Goal: Information Seeking & Learning: Find specific fact

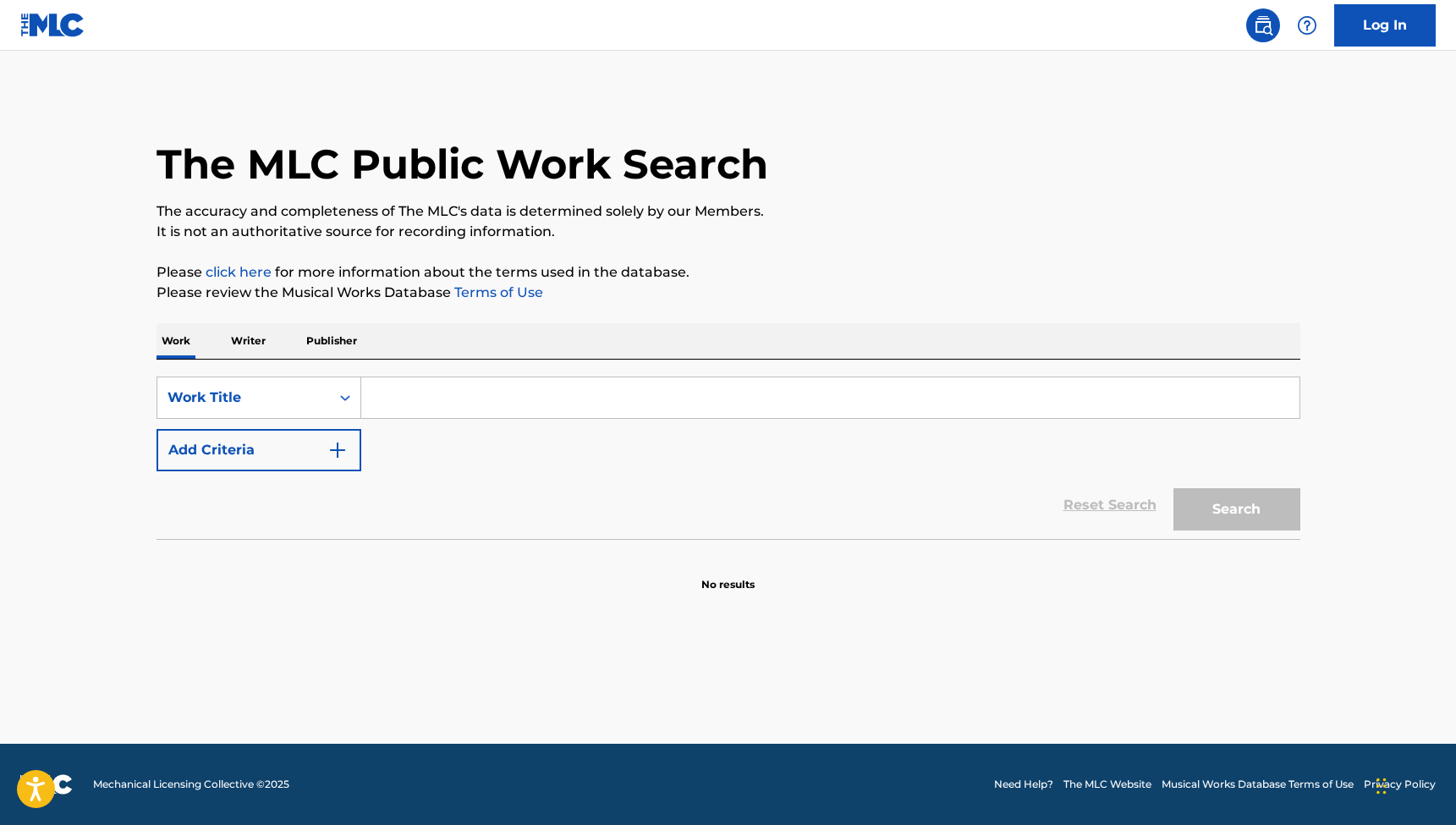
click at [436, 403] on input "Search Form" at bounding box center [830, 398] width 938 height 41
click at [1236, 509] on button "Search" at bounding box center [1237, 509] width 127 height 43
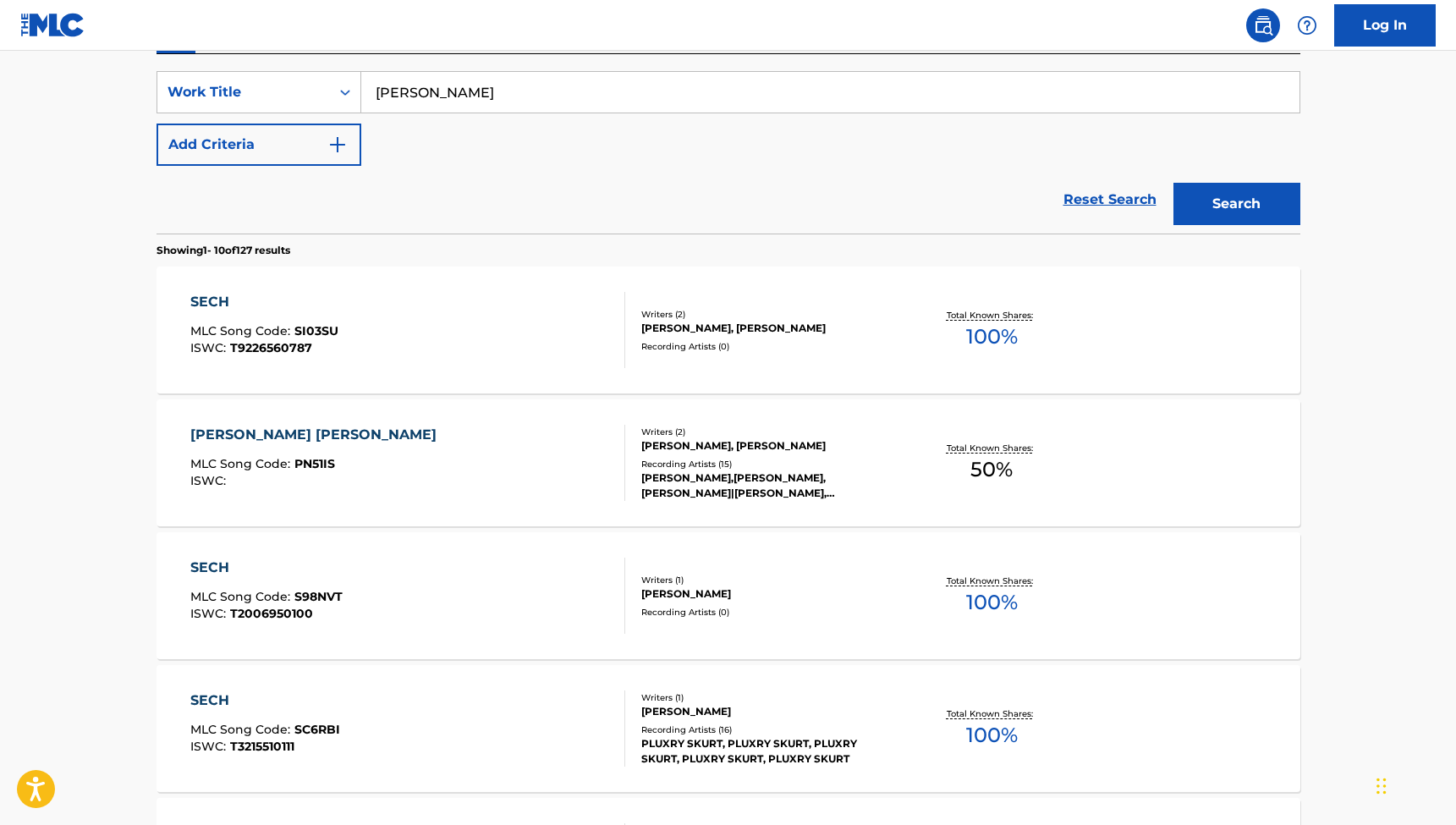
scroll to position [305, 0]
click at [465, 94] on input "[PERSON_NAME]" at bounding box center [830, 92] width 938 height 41
click at [1236, 204] on button "Search" at bounding box center [1237, 204] width 127 height 43
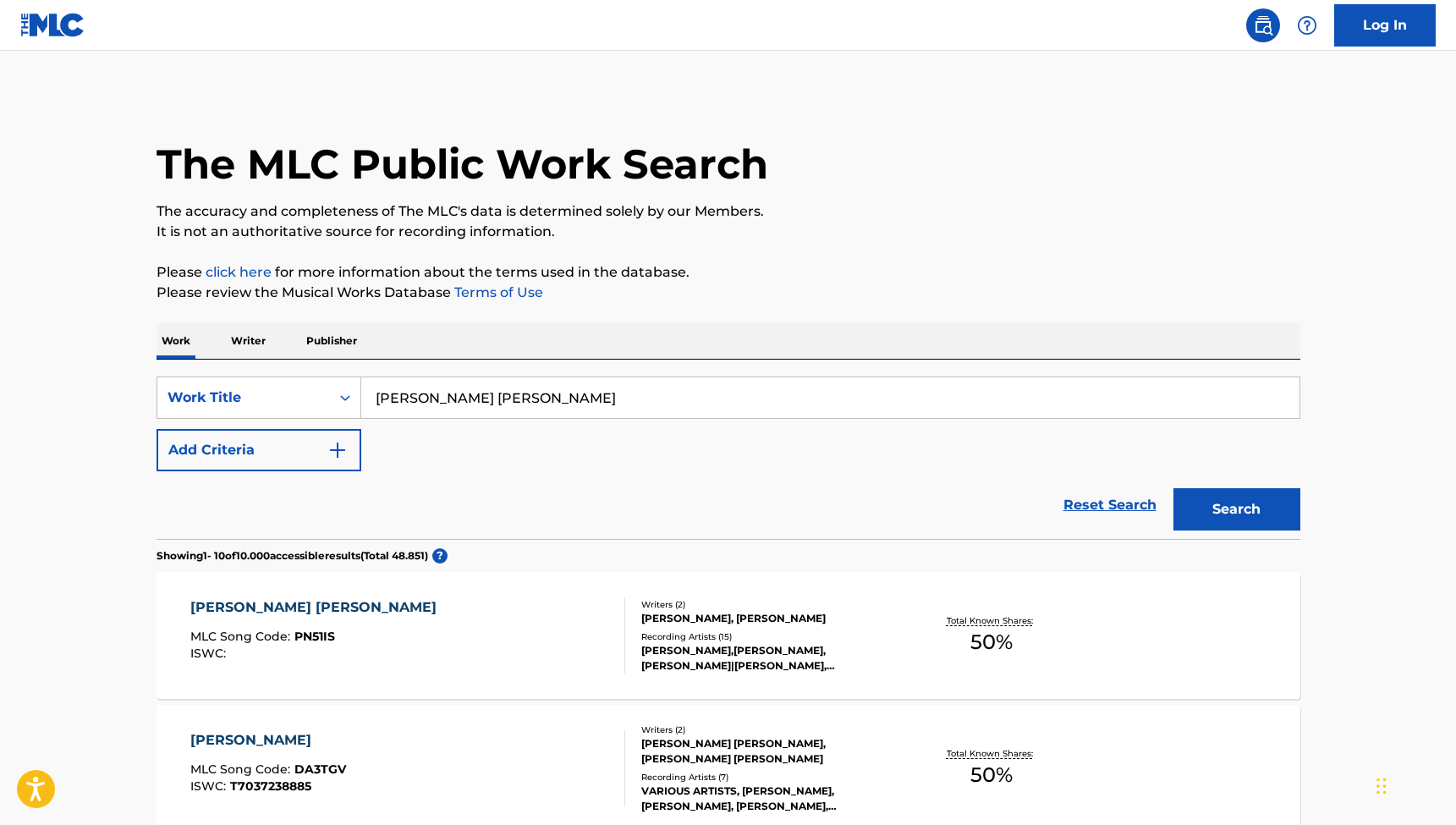
scroll to position [0, 0]
click at [412, 400] on input "[PERSON_NAME] [PERSON_NAME]" at bounding box center [830, 398] width 938 height 41
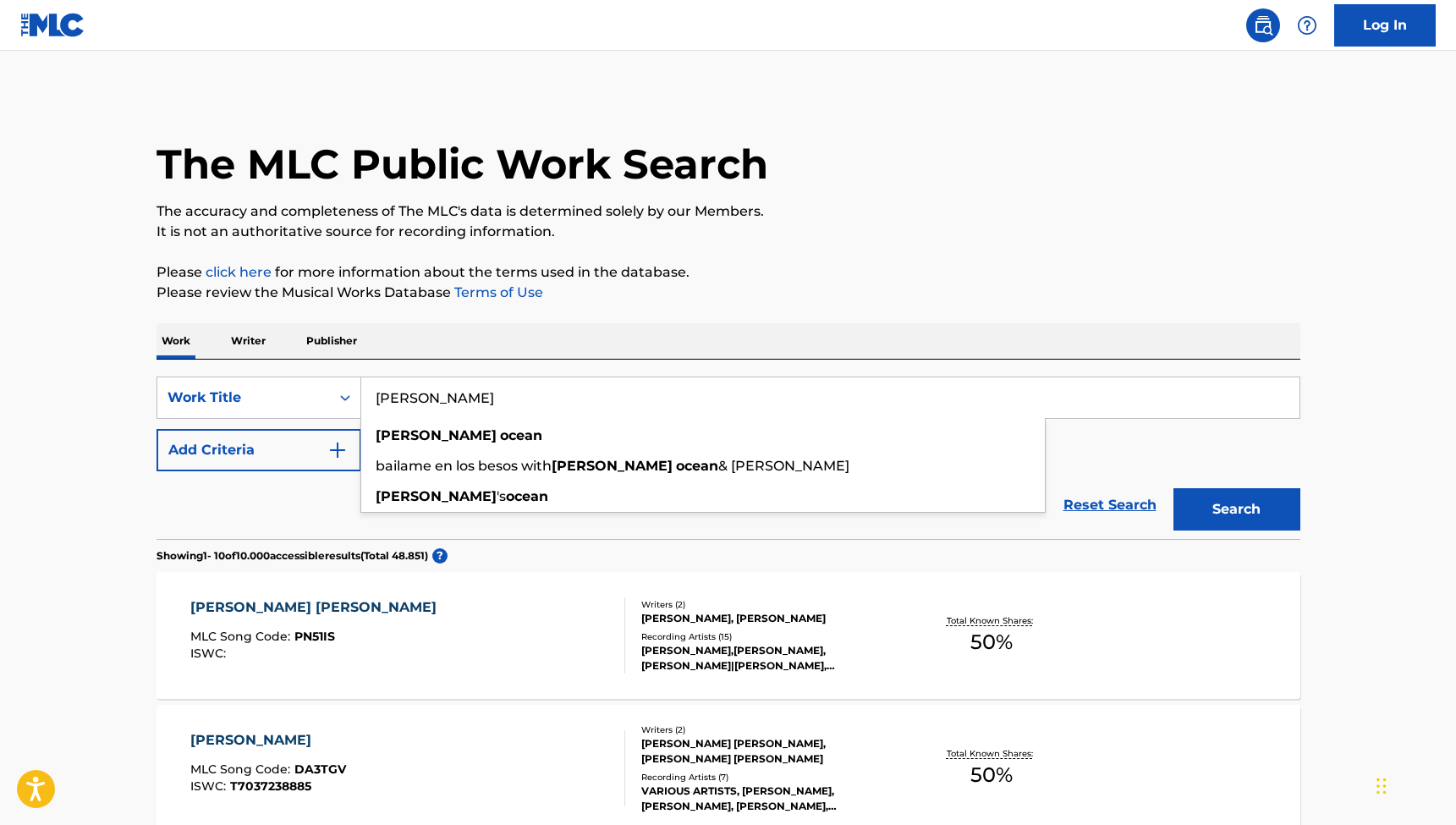
click at [489, 399] on input "[PERSON_NAME]" at bounding box center [830, 398] width 938 height 41
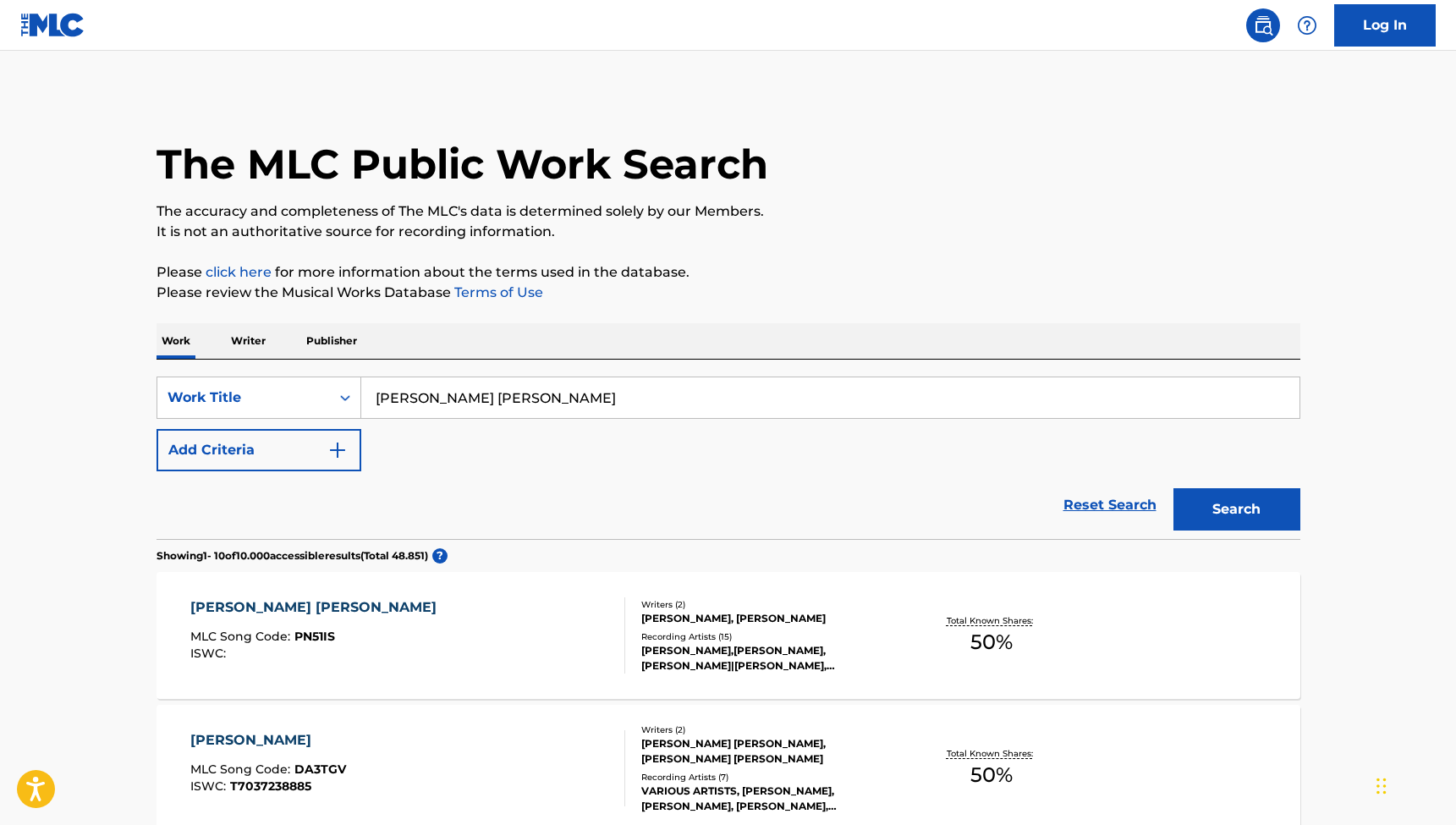
type input "[PERSON_NAME] [PERSON_NAME]"
click at [1236, 509] on button "Search" at bounding box center [1237, 509] width 127 height 43
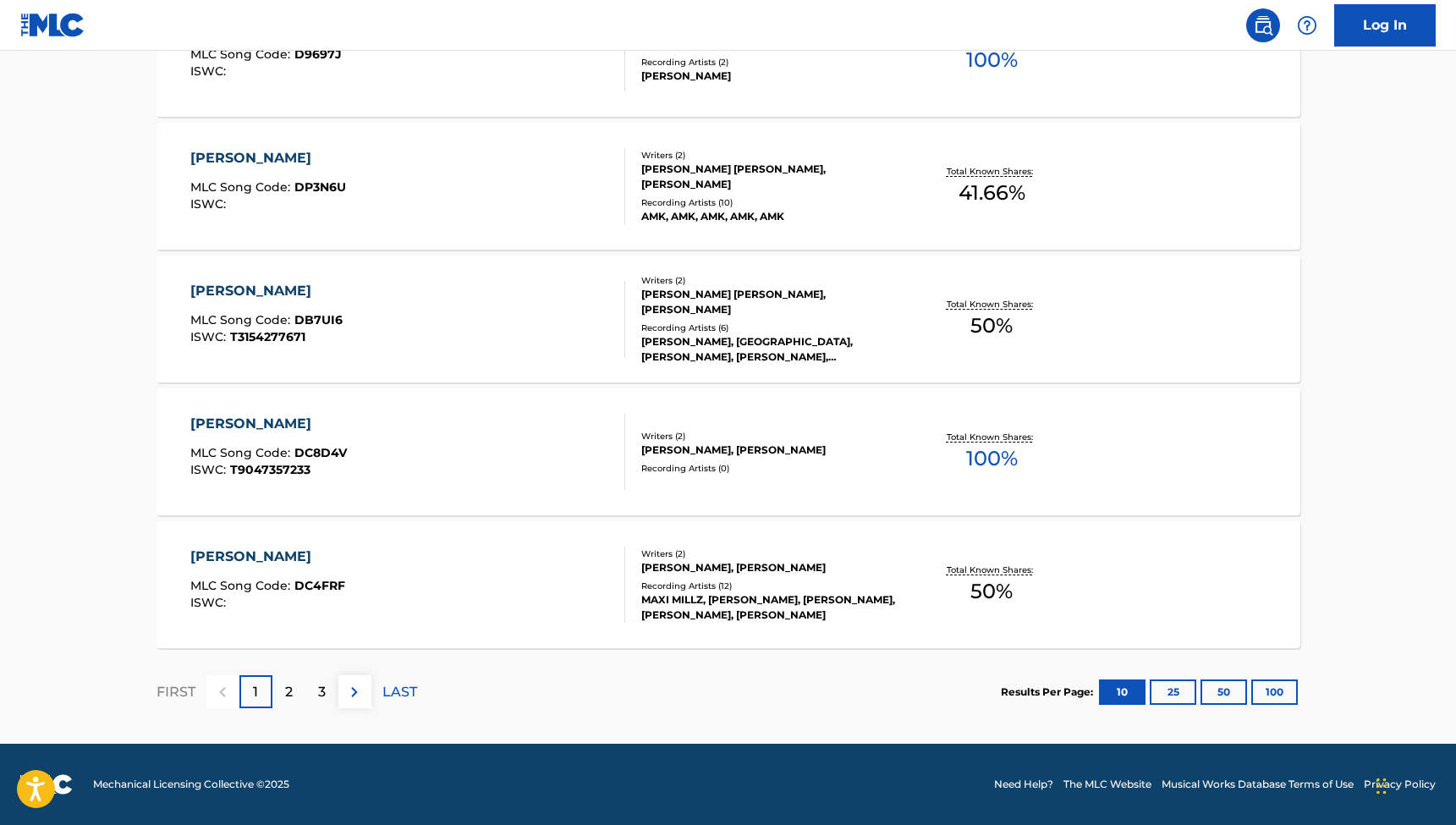
scroll to position [1246, 0]
click at [289, 695] on p "2" at bounding box center [289, 692] width 8 height 20
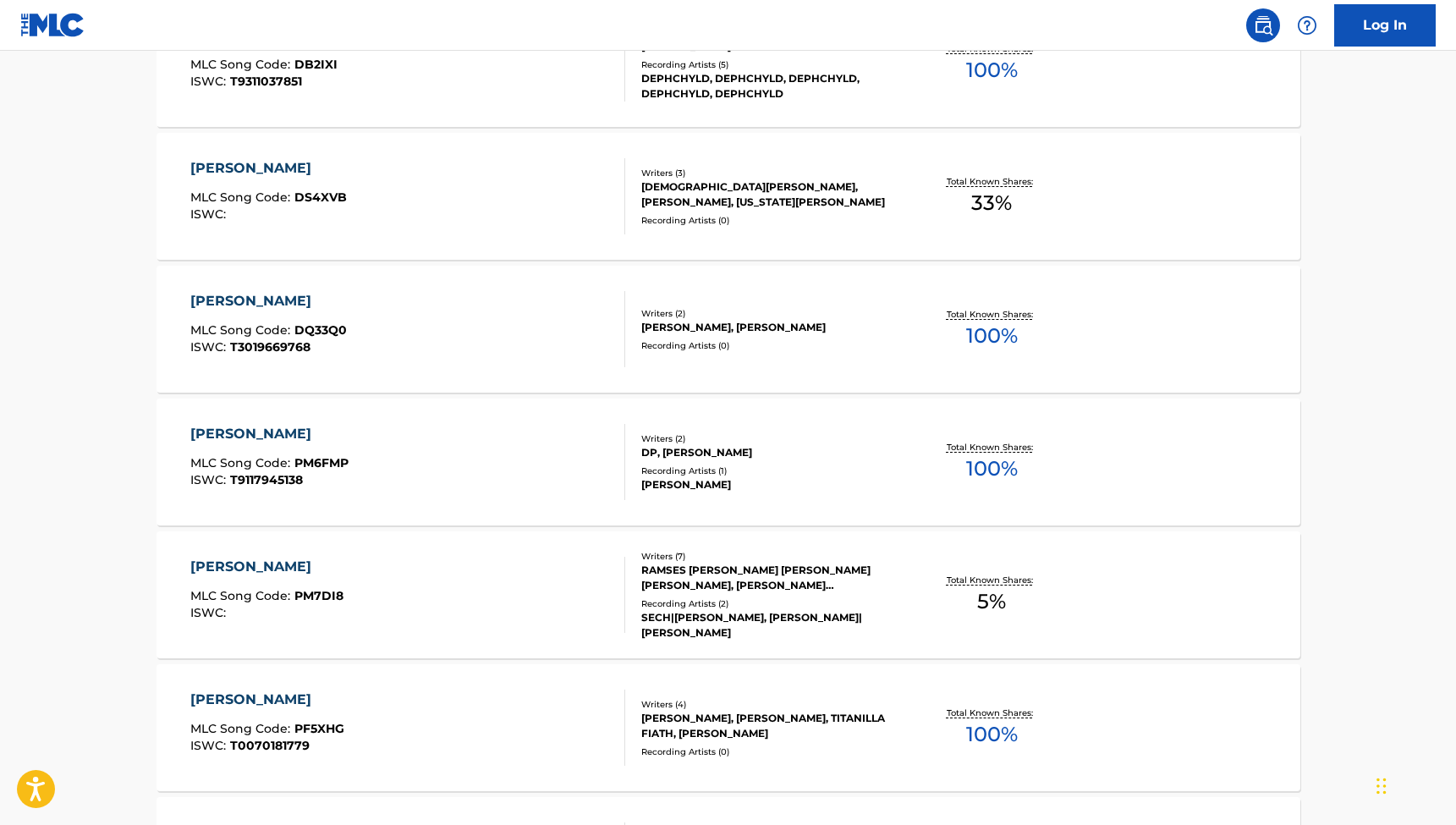
scroll to position [582, 0]
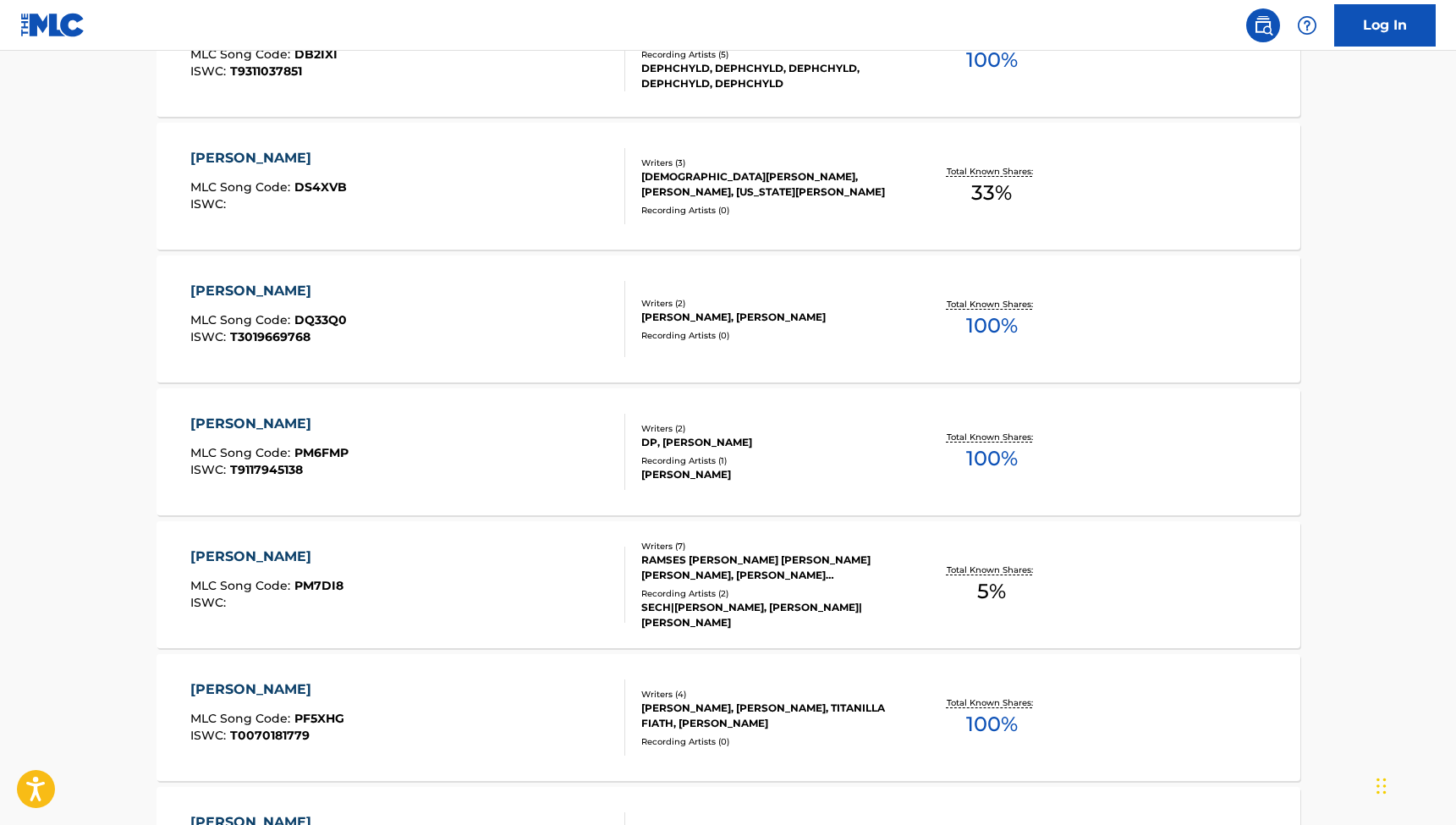
click at [222, 560] on div "[PERSON_NAME]" at bounding box center [267, 556] width 153 height 20
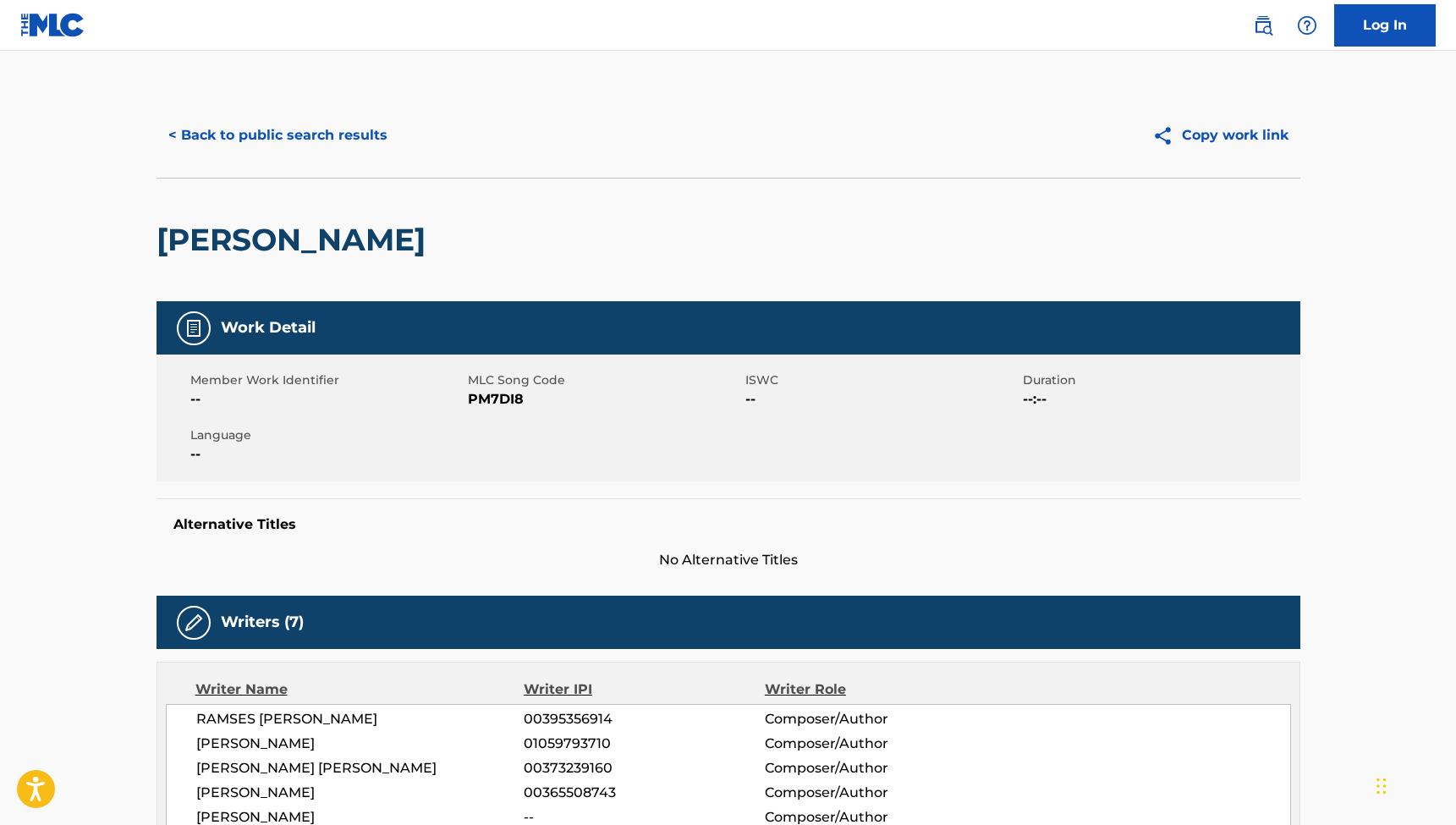
click at [328, 139] on button "< Back to public search results" at bounding box center [278, 135] width 243 height 43
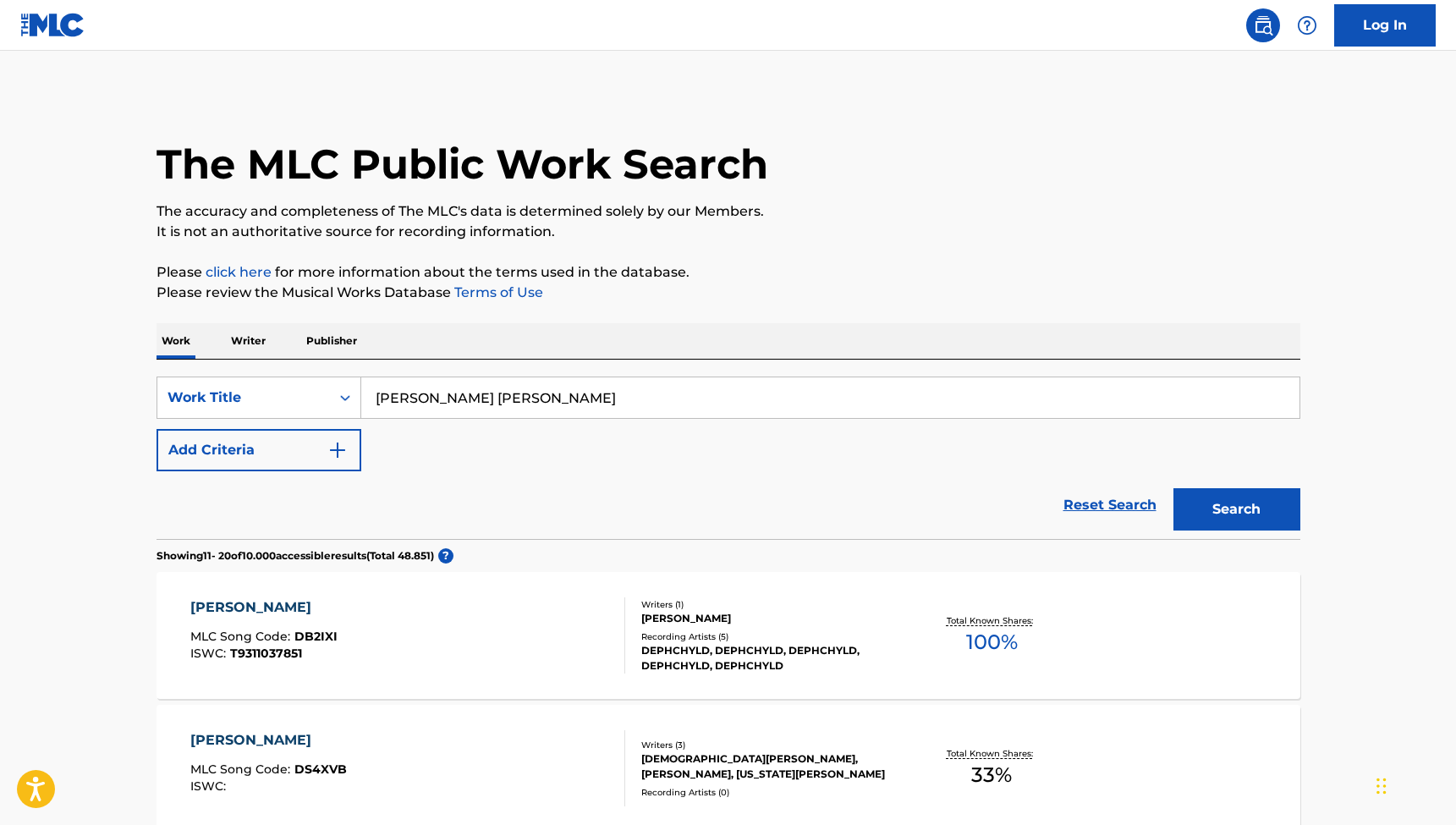
drag, startPoint x: 507, startPoint y: 400, endPoint x: 361, endPoint y: 397, distance: 146.0
click at [361, 397] on input "[PERSON_NAME] [PERSON_NAME]" at bounding box center [830, 398] width 938 height 41
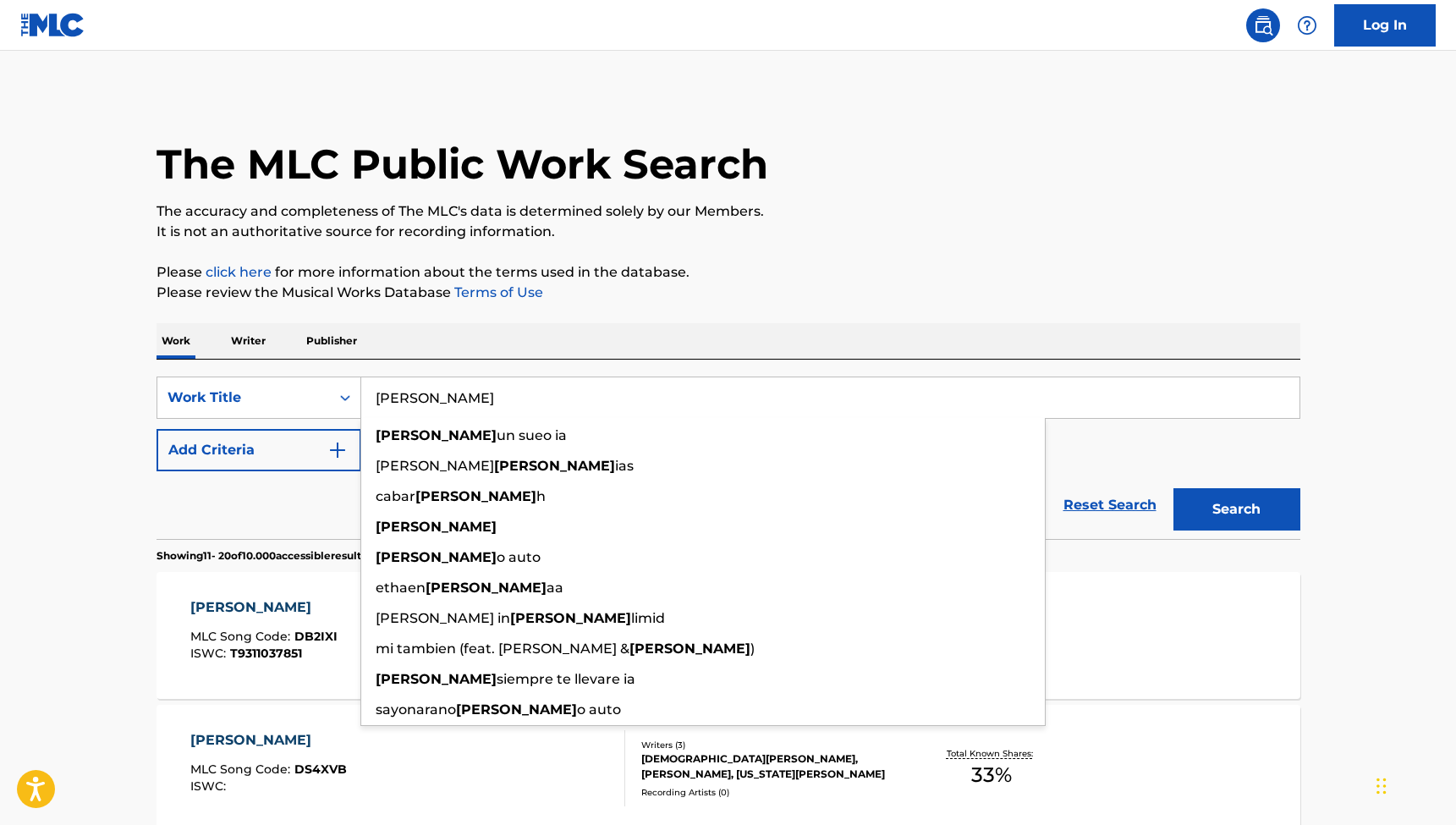
click at [1236, 509] on button "Search" at bounding box center [1237, 509] width 127 height 43
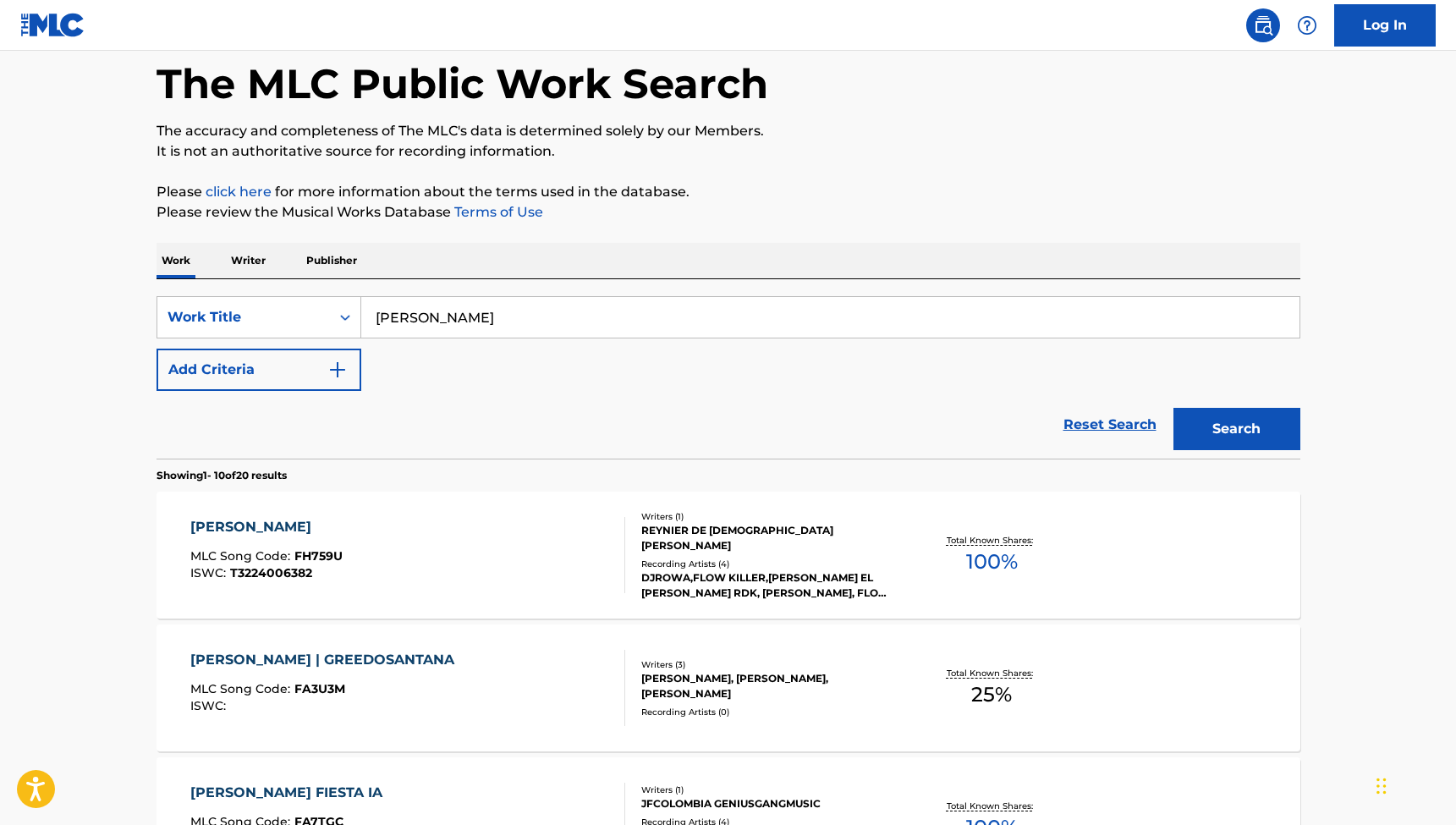
scroll to position [83, 0]
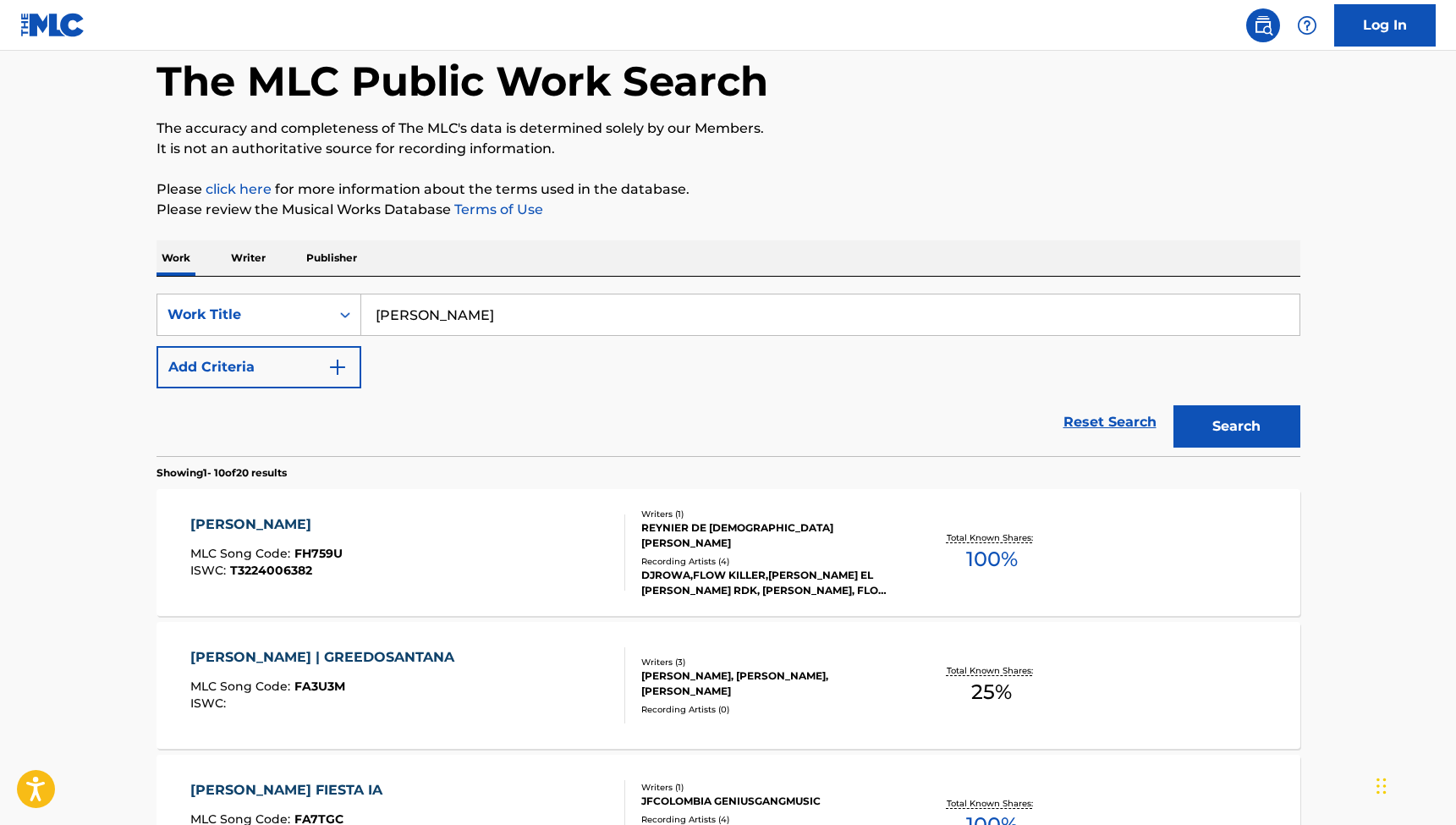
click at [432, 312] on input "[PERSON_NAME]" at bounding box center [830, 314] width 938 height 41
type input "[PERSON_NAME] nos desconoximos"
click at [1236, 426] on button "Search" at bounding box center [1237, 426] width 127 height 43
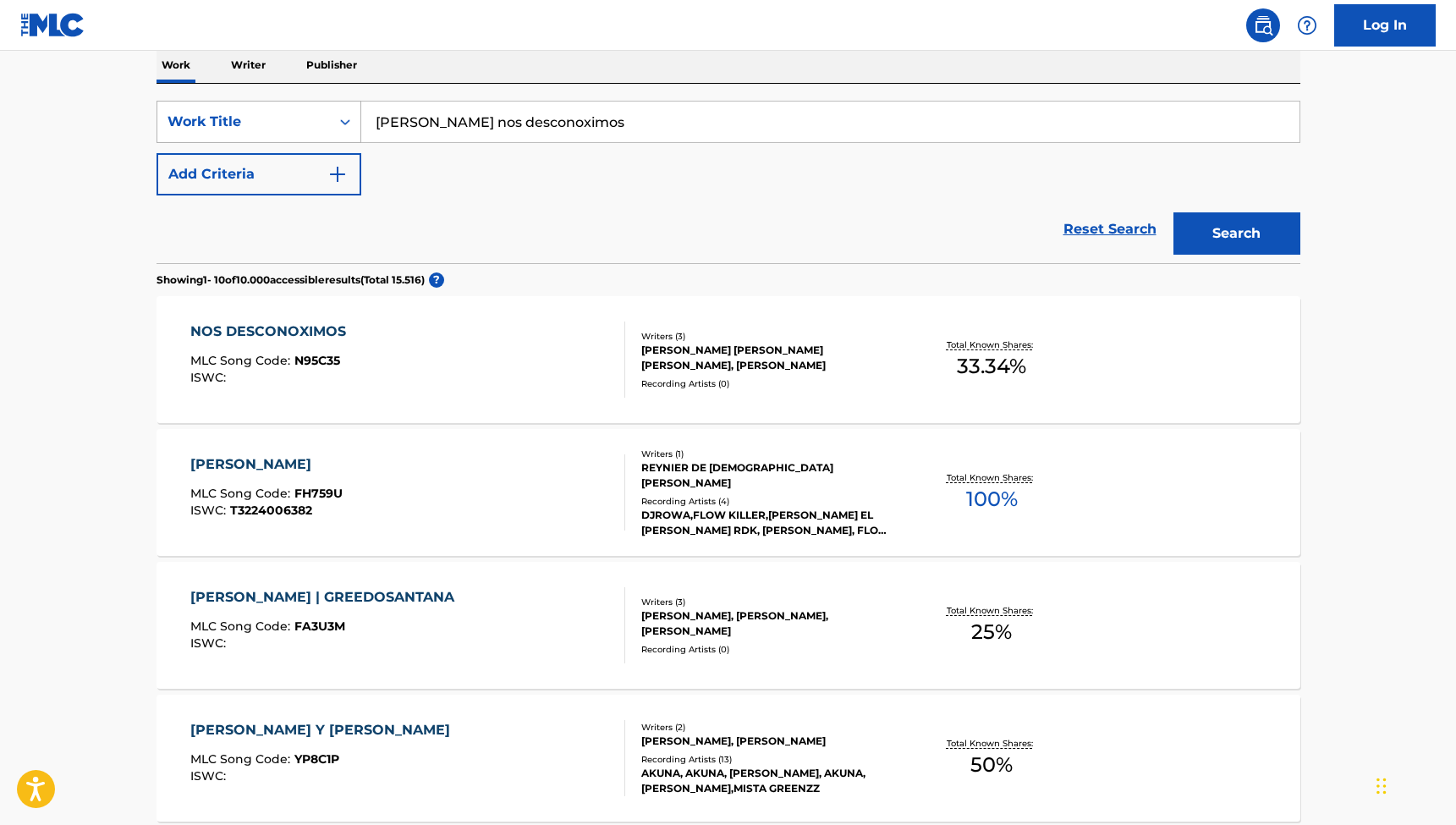
scroll to position [282, 0]
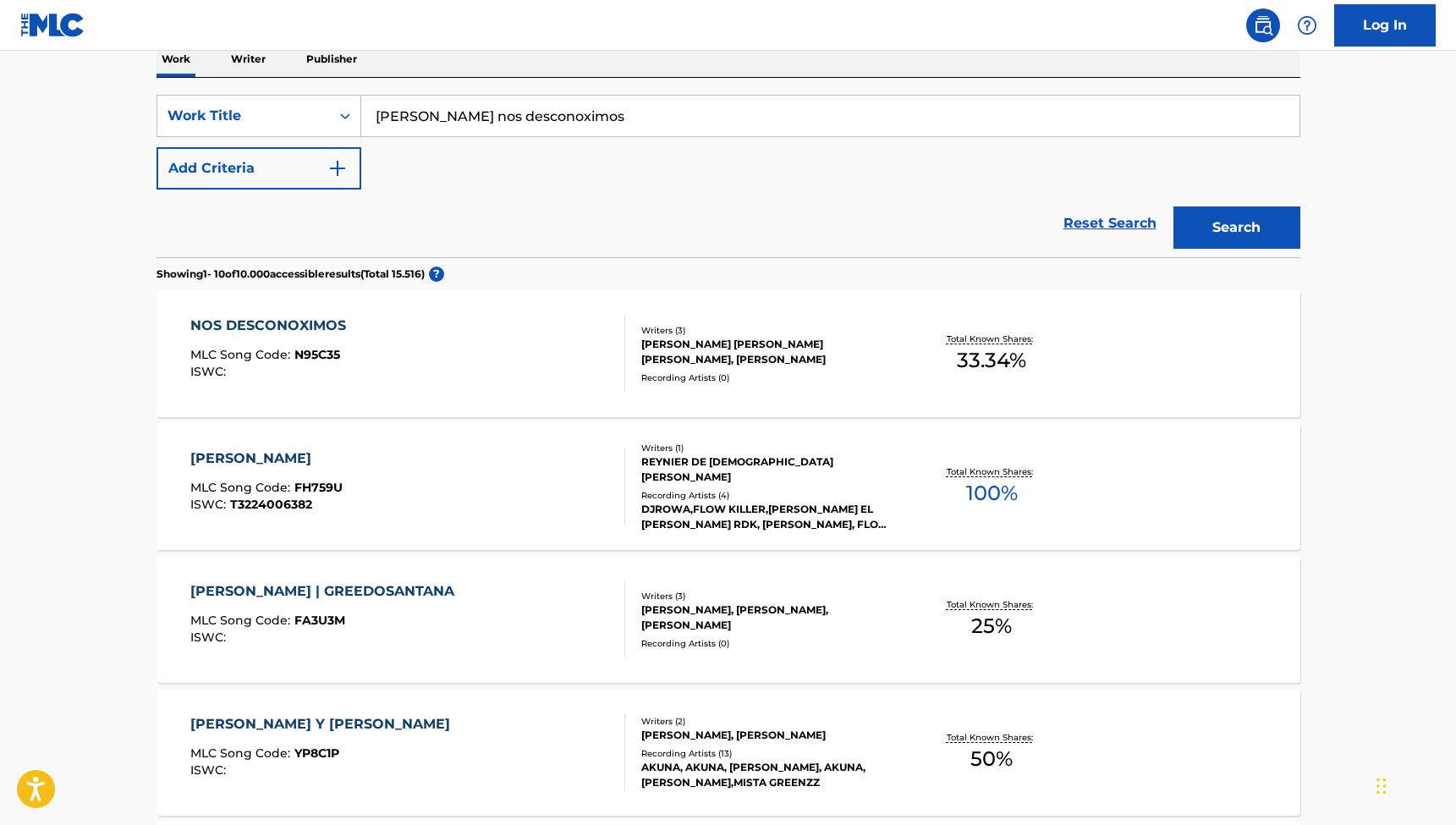
click at [716, 353] on div "[PERSON_NAME] [PERSON_NAME] [PERSON_NAME], [PERSON_NAME]" at bounding box center [769, 352] width 256 height 30
